Goal: Navigation & Orientation: Find specific page/section

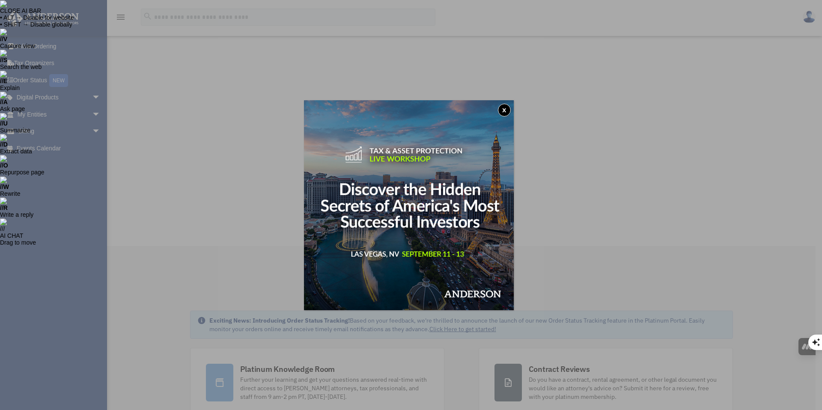
click at [507, 108] on button "x" at bounding box center [504, 110] width 13 height 13
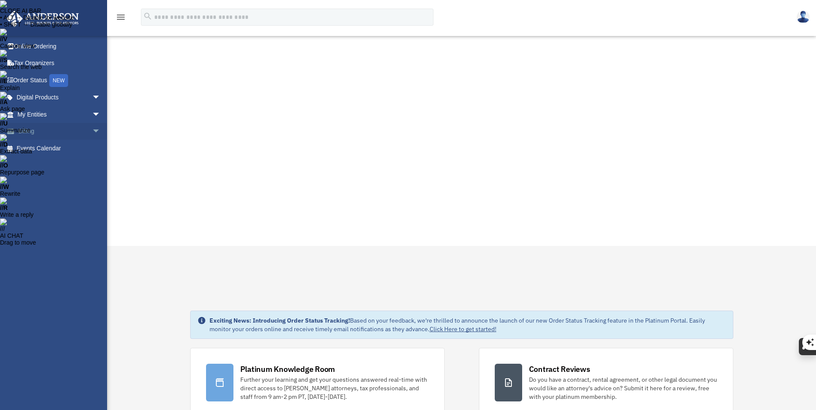
click at [28, 131] on link "Billing arrow_drop_down" at bounding box center [59, 131] width 107 height 17
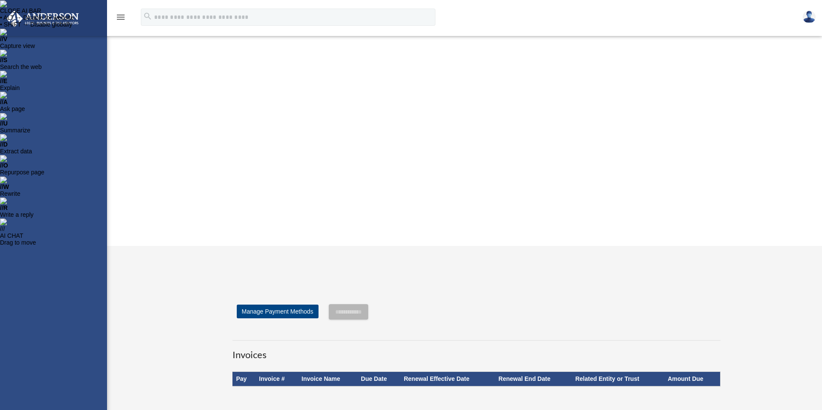
click at [91, 131] on div "[PERSON_NAME][EMAIL_ADDRESS][DOMAIN_NAME] Sign Out [PERSON_NAME][EMAIL_ADDRESS]…" at bounding box center [53, 241] width 107 height 410
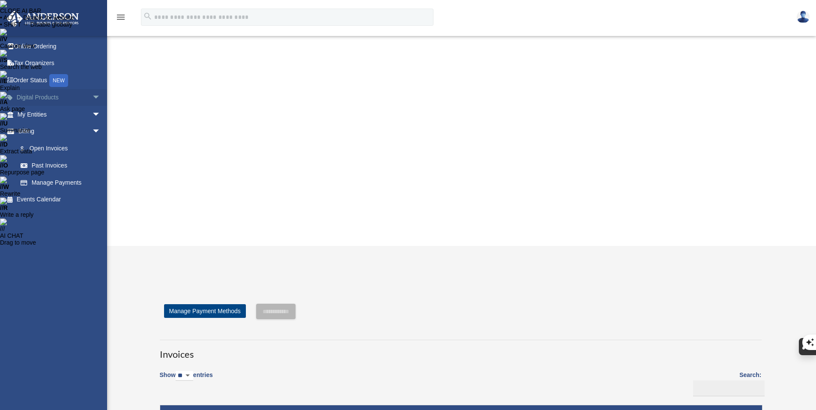
click at [33, 98] on link "Digital Products arrow_drop_down" at bounding box center [59, 97] width 107 height 17
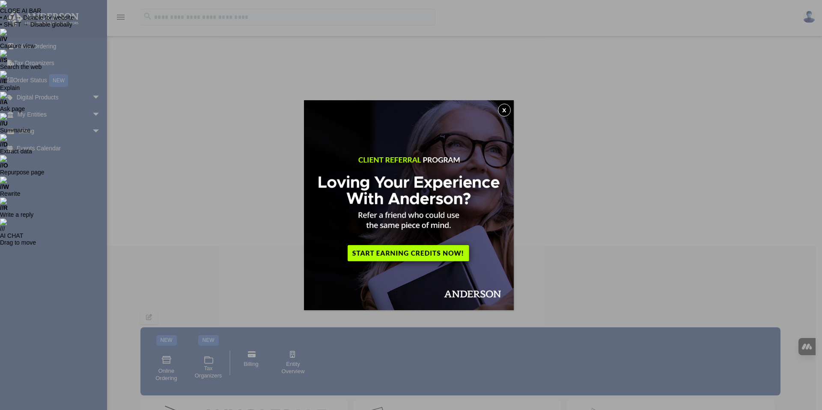
click at [507, 111] on button "x" at bounding box center [504, 110] width 13 height 13
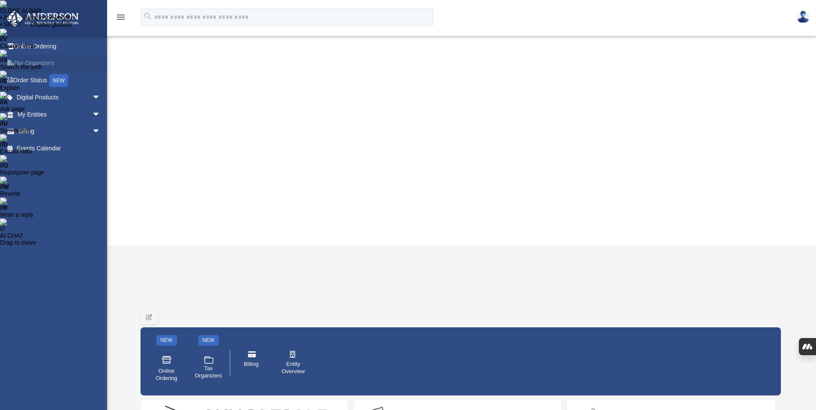
click at [32, 64] on link "Tax Organizers" at bounding box center [59, 63] width 107 height 17
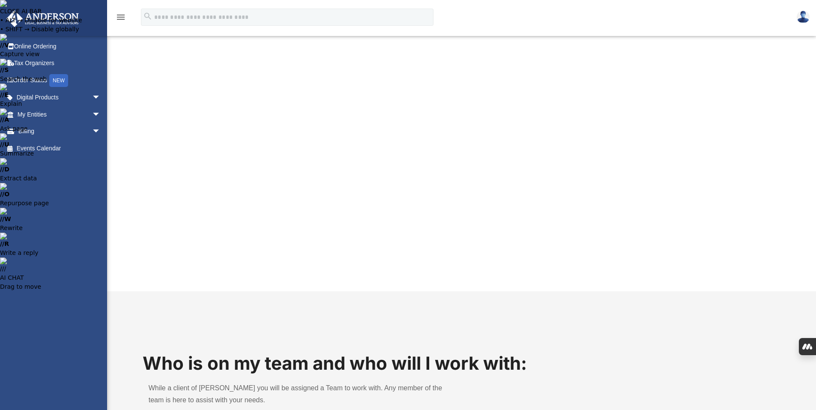
click at [38, 98] on link "Digital Products arrow_drop_down" at bounding box center [59, 97] width 107 height 17
